Goal: Task Accomplishment & Management: Manage account settings

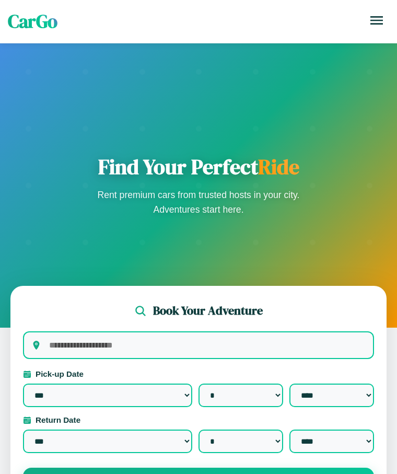
select select "*"
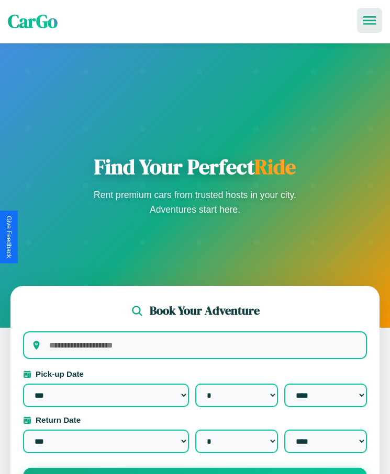
click at [369, 20] on icon at bounding box center [369, 20] width 13 height 8
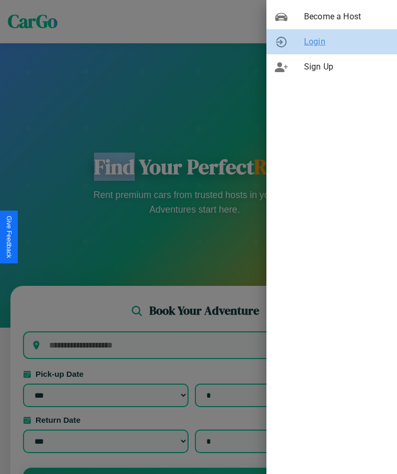
click at [332, 42] on span "Login" at bounding box center [346, 42] width 85 height 13
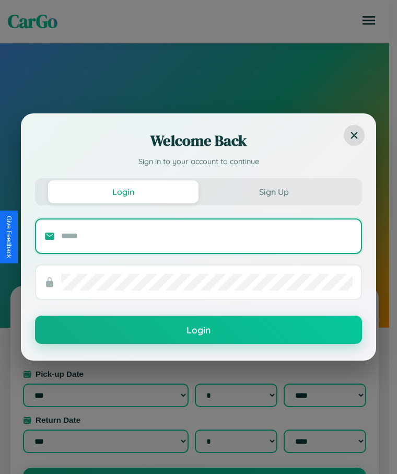
click at [207, 236] on input "text" at bounding box center [207, 236] width 292 height 17
type input "**********"
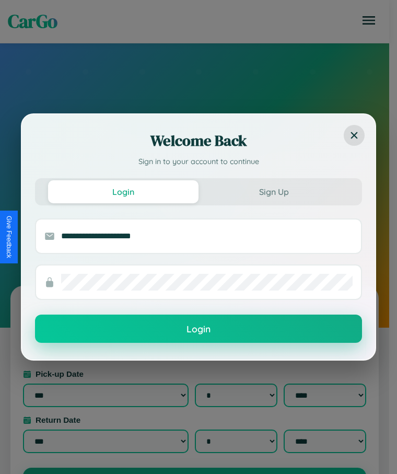
click at [199, 329] on button "Login" at bounding box center [198, 329] width 327 height 28
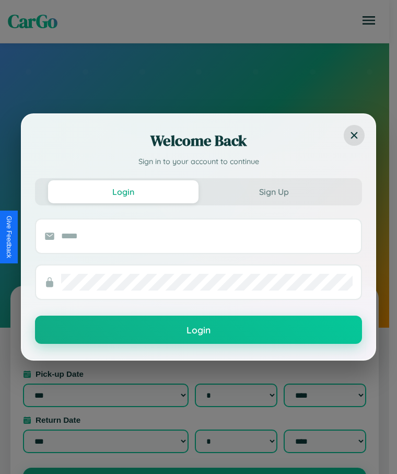
scroll to position [166, 0]
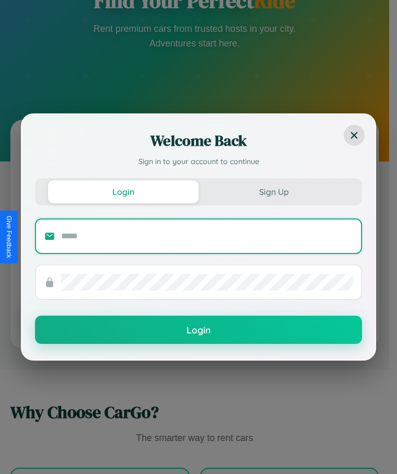
click at [195, 237] on input "text" at bounding box center [207, 236] width 292 height 17
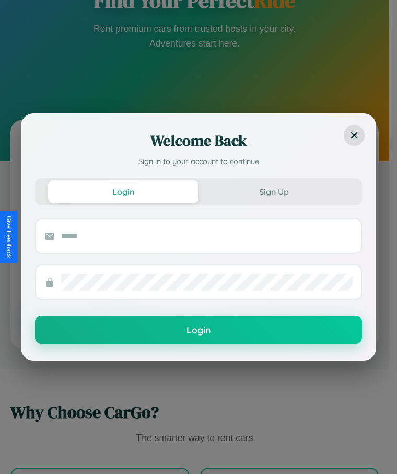
click at [195, 180] on div "Login Sign Up" at bounding box center [198, 191] width 327 height 27
